Goal: Find specific page/section: Find specific page/section

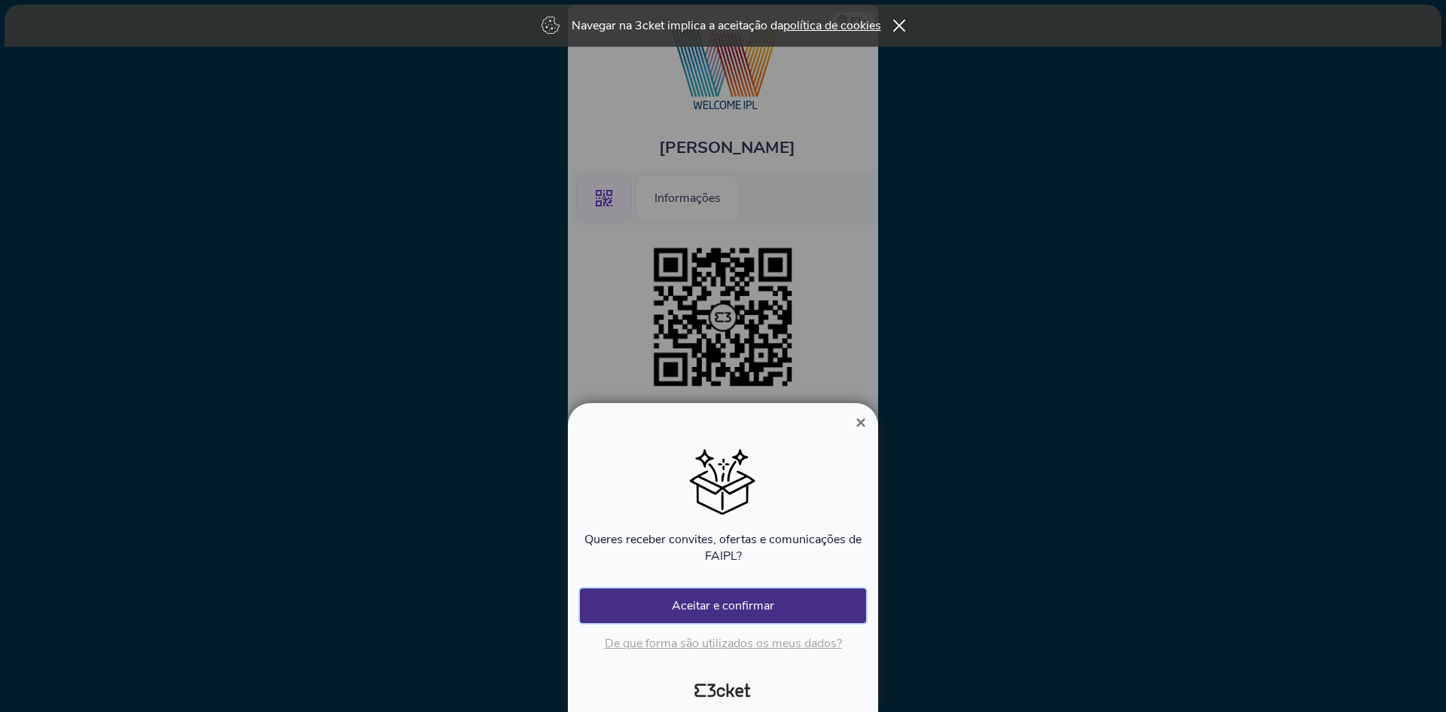
click at [778, 596] on button "Aceitar e confirmar" at bounding box center [723, 605] width 286 height 35
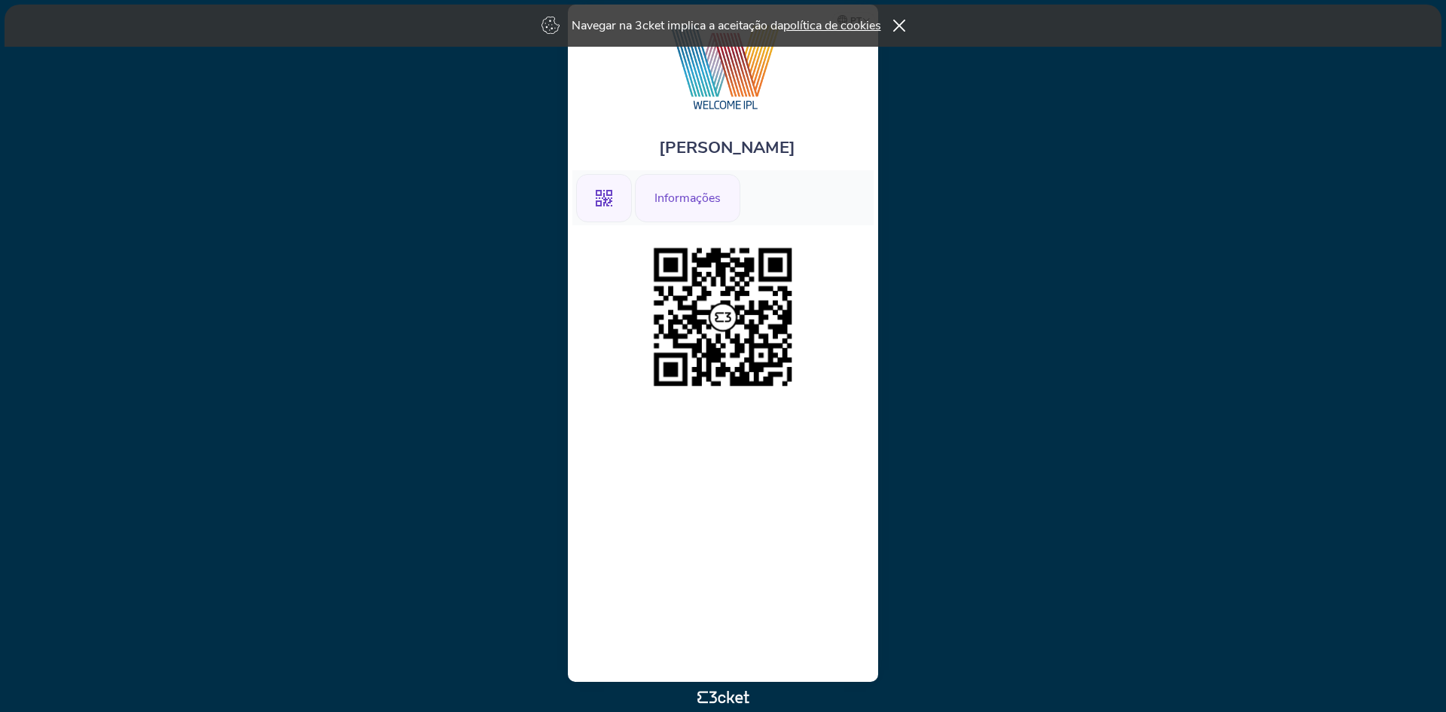
click at [676, 187] on div "Informações" at bounding box center [687, 198] width 105 height 48
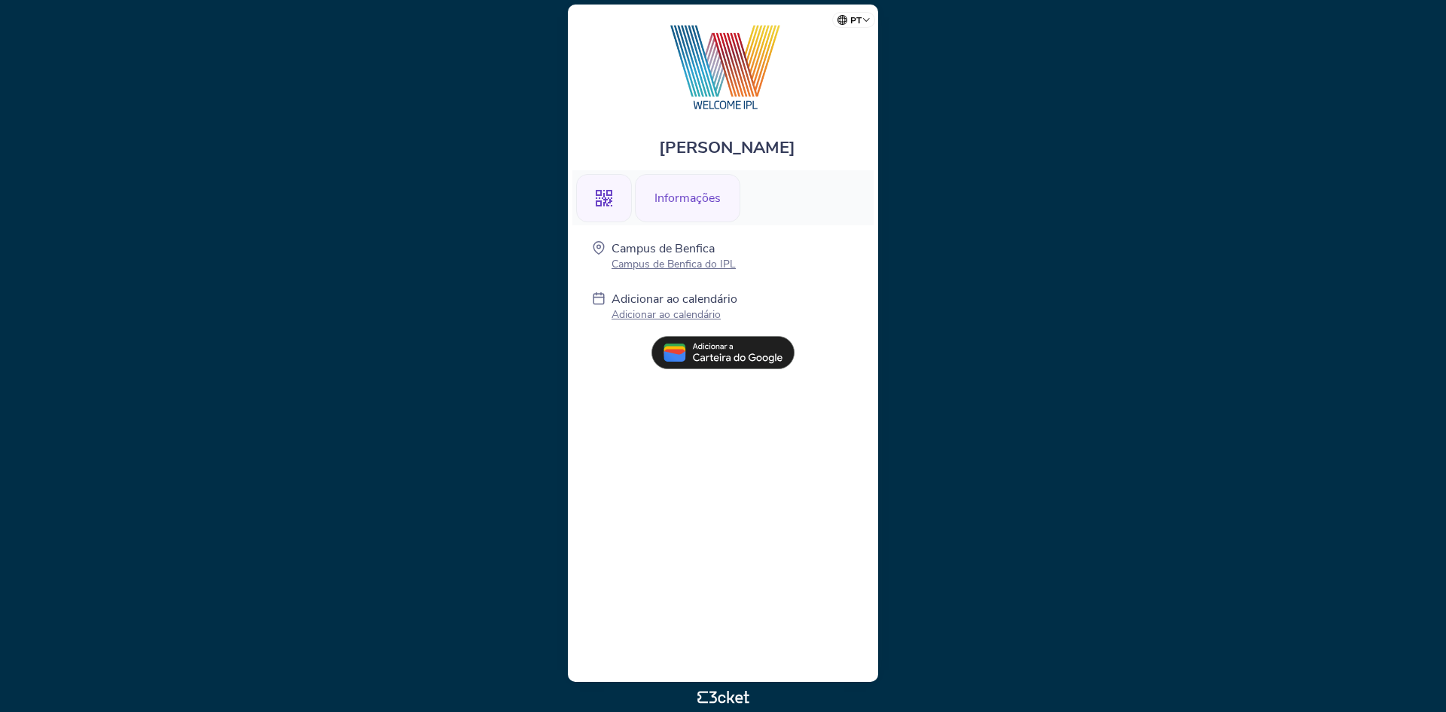
click at [610, 215] on div ".st0{fill-rule:evenodd;clip-rule:evenodd;}" at bounding box center [604, 198] width 56 height 48
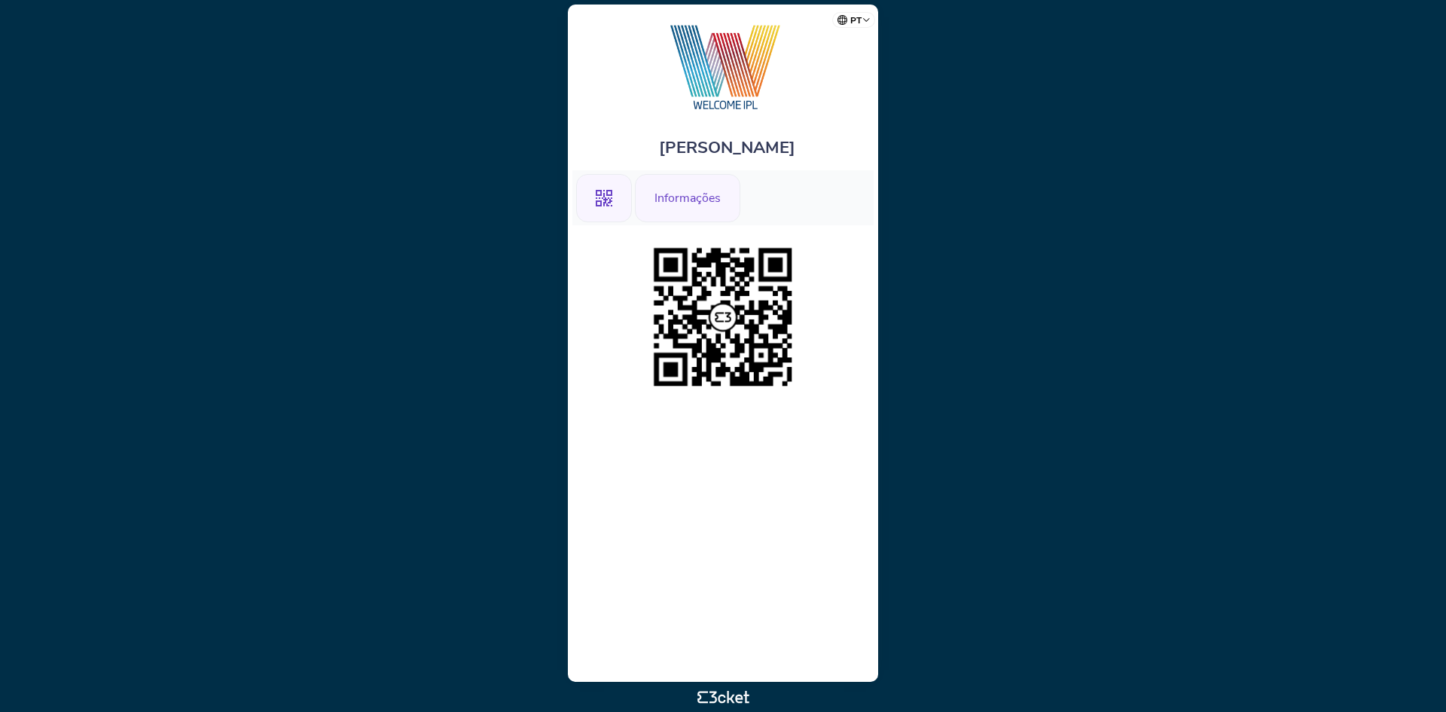
click at [703, 190] on div "Informações" at bounding box center [687, 198] width 105 height 48
